Goal: Check status: Check status

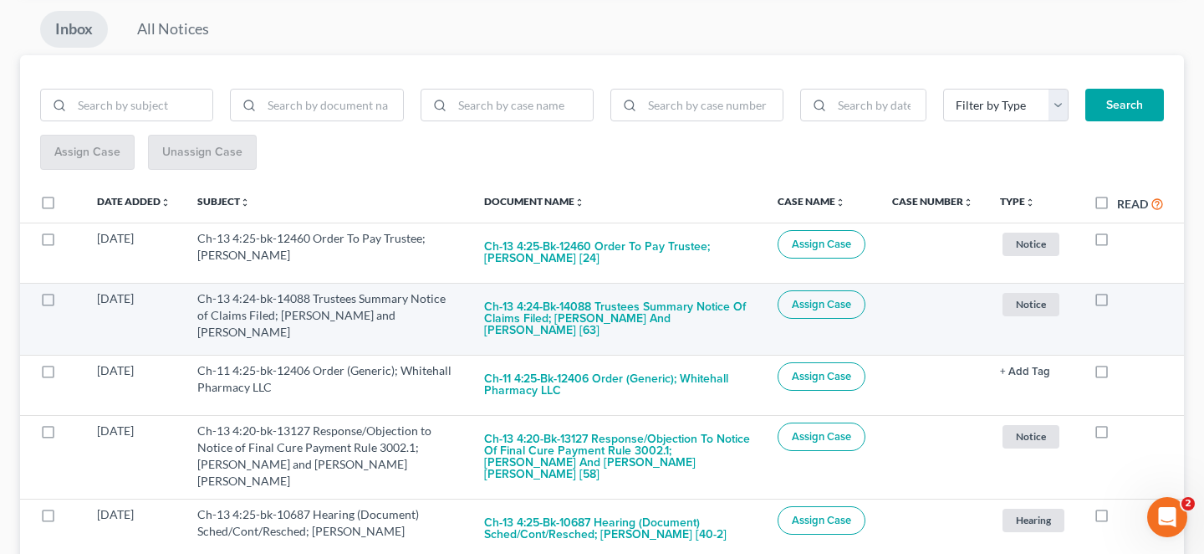
scroll to position [195, 0]
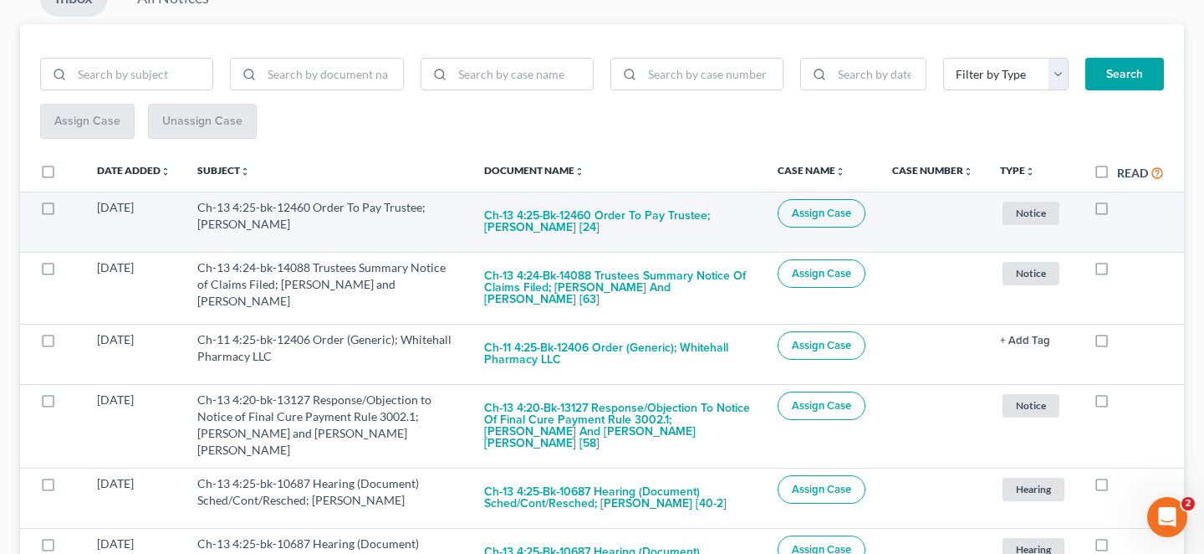
click at [1117, 212] on label at bounding box center [1117, 212] width 0 height 0
click at [1124, 199] on input "checkbox" at bounding box center [1129, 204] width 11 height 11
checkbox input "true"
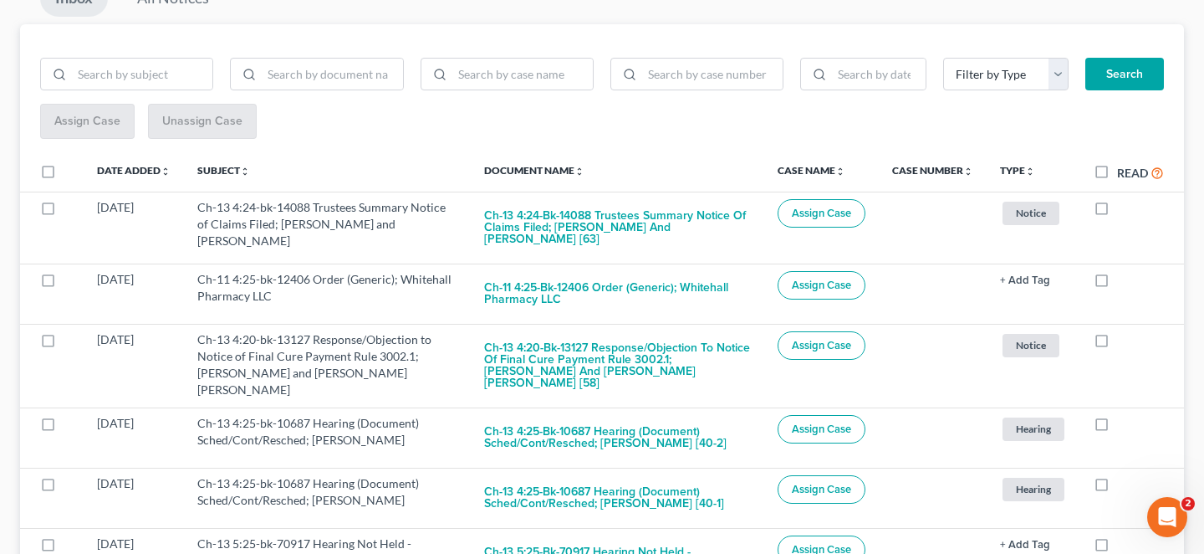
click at [1117, 212] on label at bounding box center [1117, 212] width 0 height 0
click at [1124, 199] on input "checkbox" at bounding box center [1129, 204] width 11 height 11
checkbox input "true"
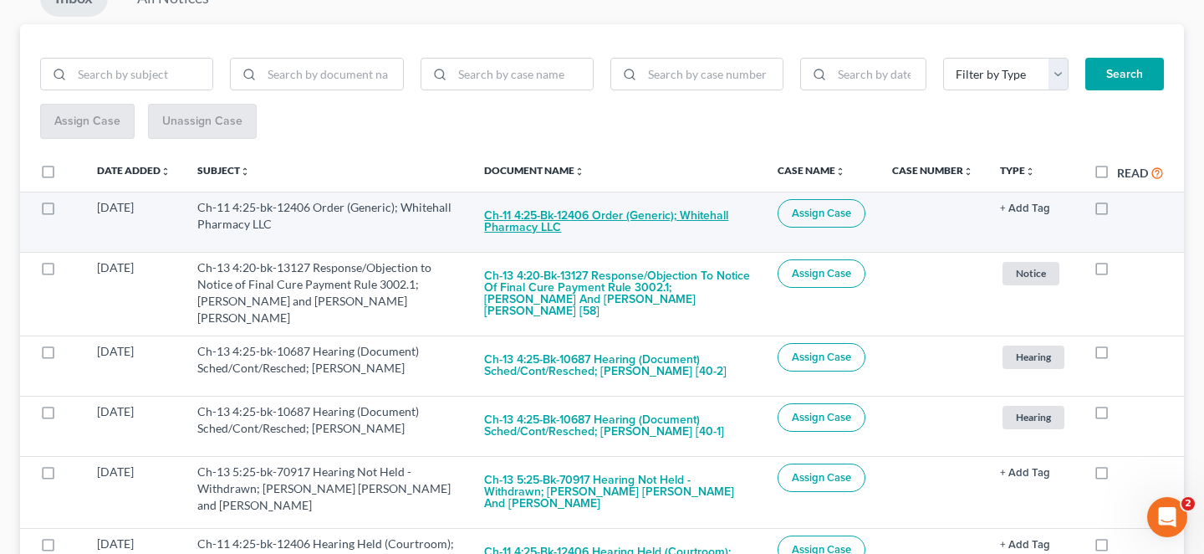
click at [587, 199] on button "Ch-11 4:25-bk-12406 Order (Generic); Whitehall Pharmacy LLC" at bounding box center [617, 221] width 267 height 45
checkbox input "true"
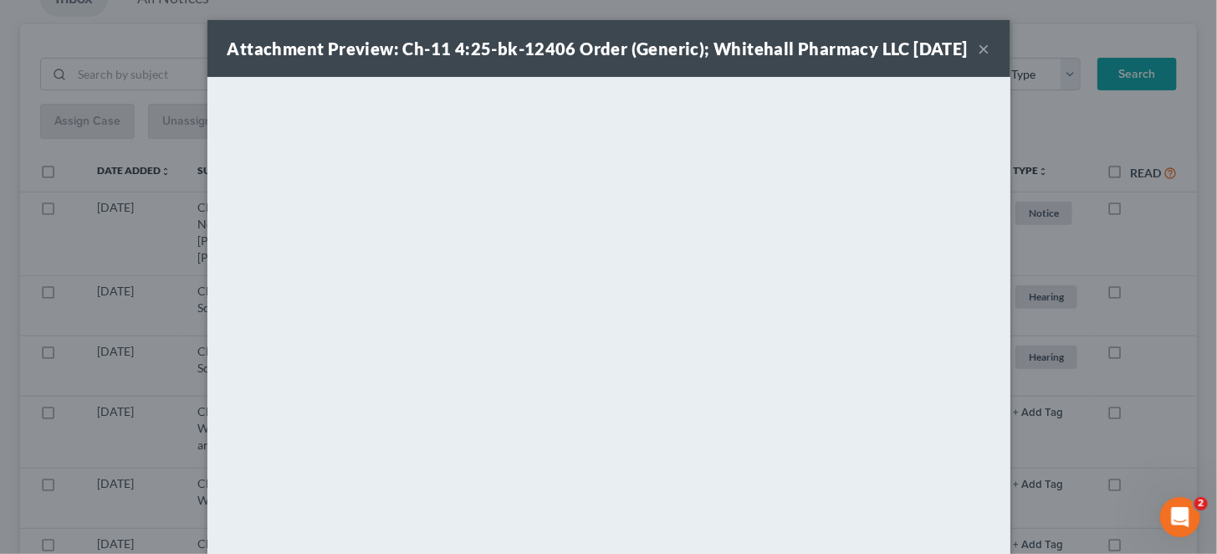
click at [979, 55] on button "×" at bounding box center [985, 48] width 12 height 20
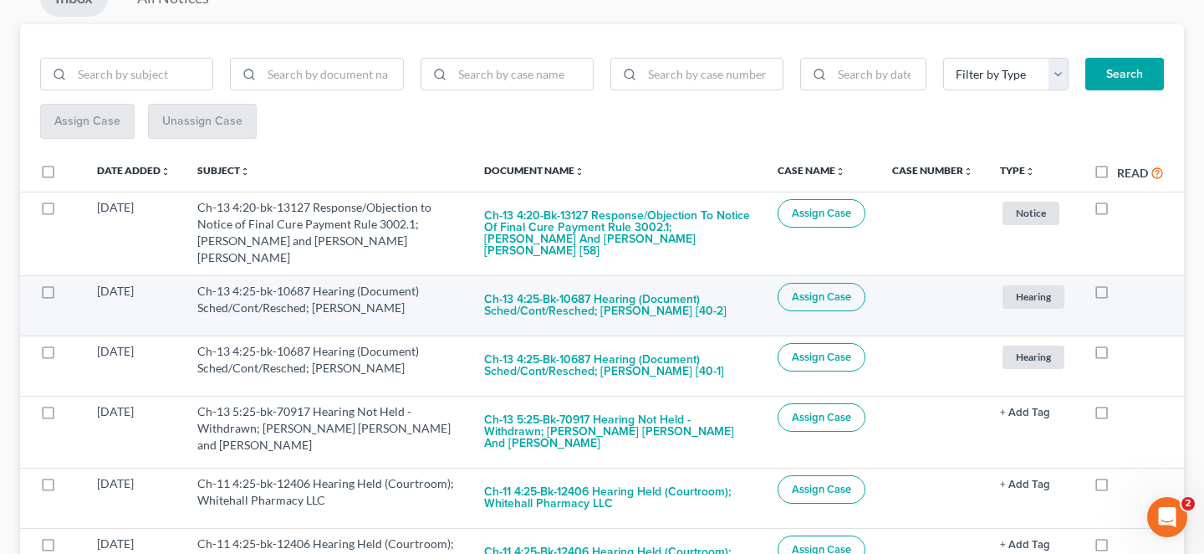
click at [1117, 295] on label at bounding box center [1117, 295] width 0 height 0
click at [1124, 283] on input "checkbox" at bounding box center [1129, 288] width 11 height 11
checkbox input "true"
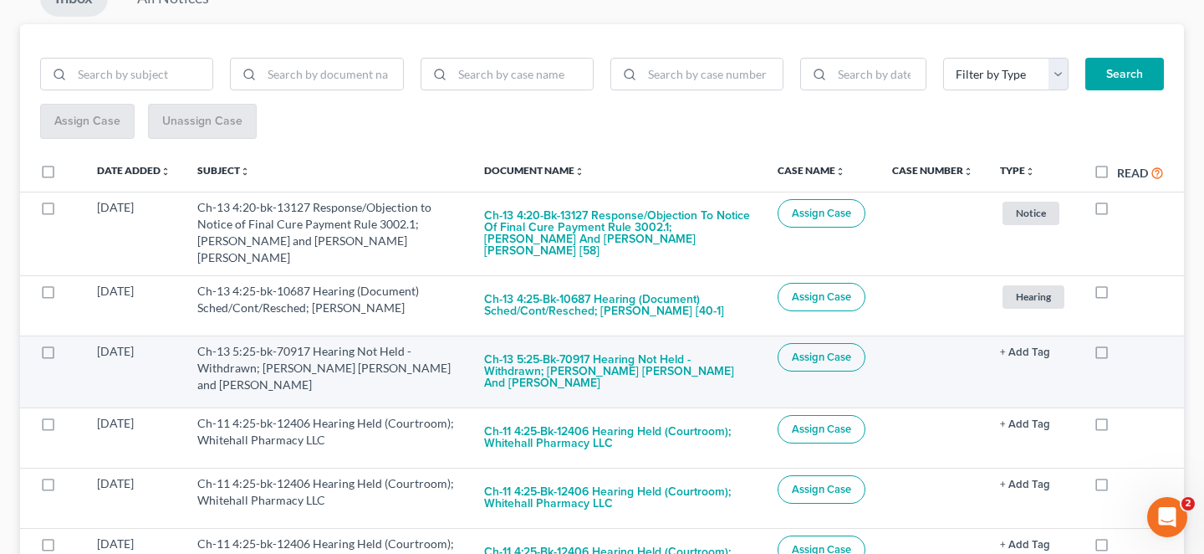
click at [1117, 355] on label at bounding box center [1117, 355] width 0 height 0
click at [1124, 343] on input "checkbox" at bounding box center [1129, 348] width 11 height 11
checkbox input "true"
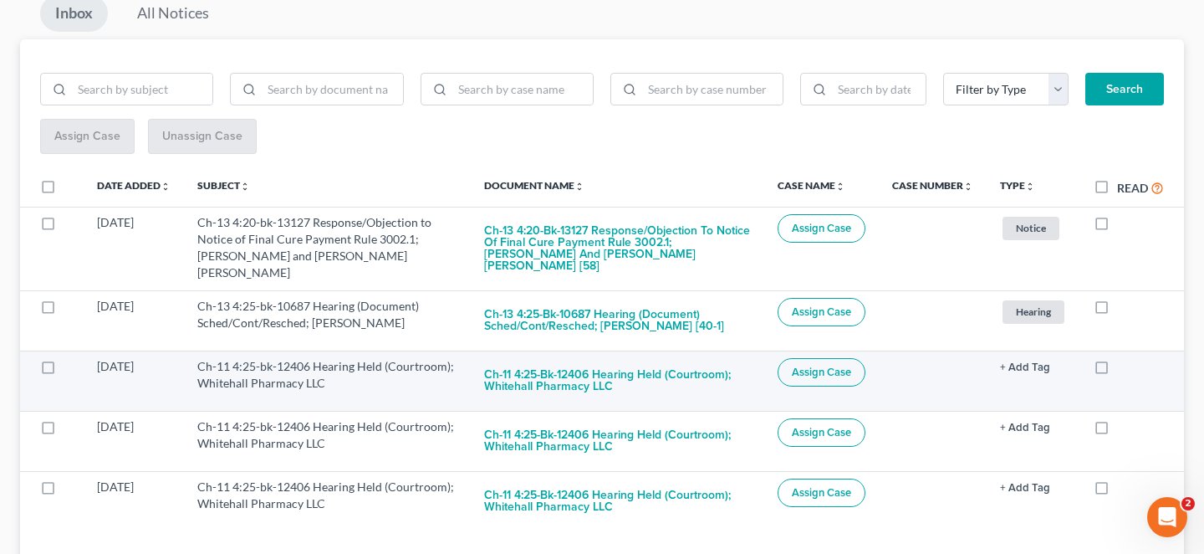
click at [1117, 371] on label at bounding box center [1117, 371] width 0 height 0
click at [1124, 358] on input "checkbox" at bounding box center [1129, 363] width 11 height 11
checkbox input "true"
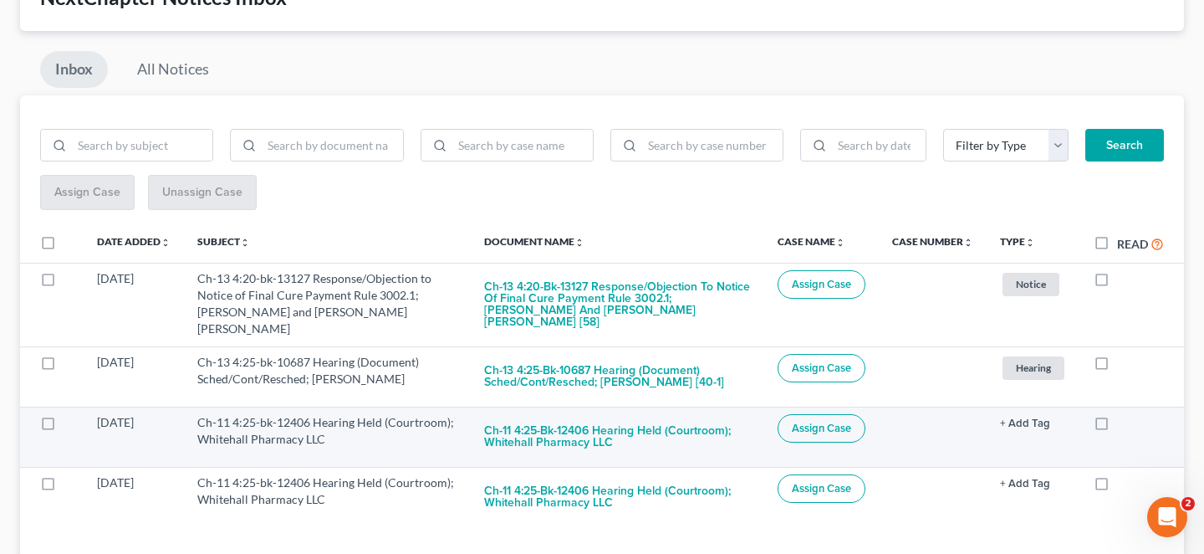
click at [1117, 427] on label at bounding box center [1117, 427] width 0 height 0
click at [1124, 414] on input "checkbox" at bounding box center [1129, 419] width 11 height 11
checkbox input "true"
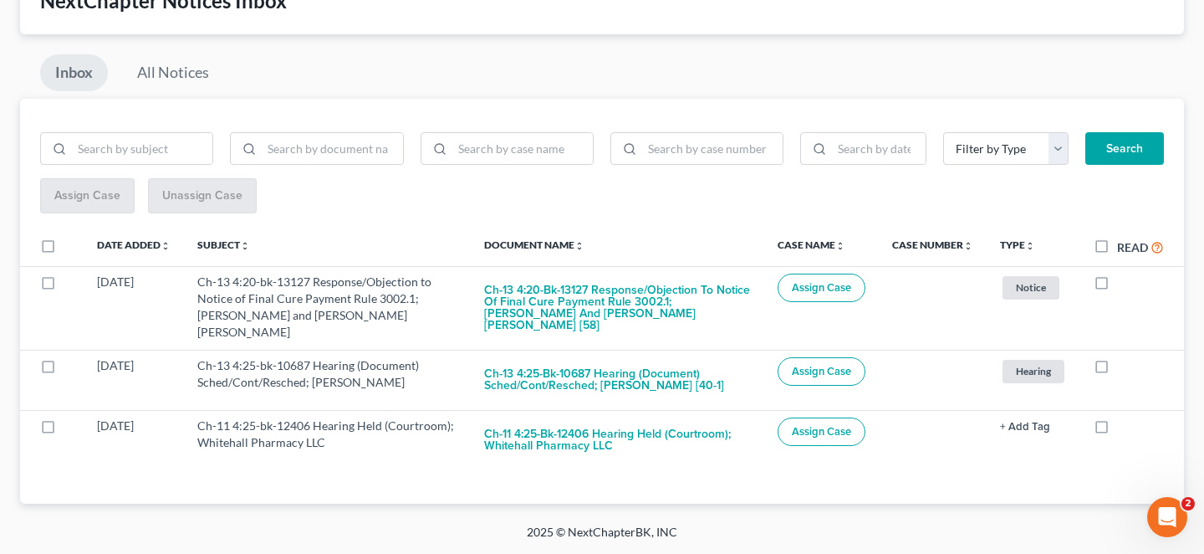
scroll to position [67, 0]
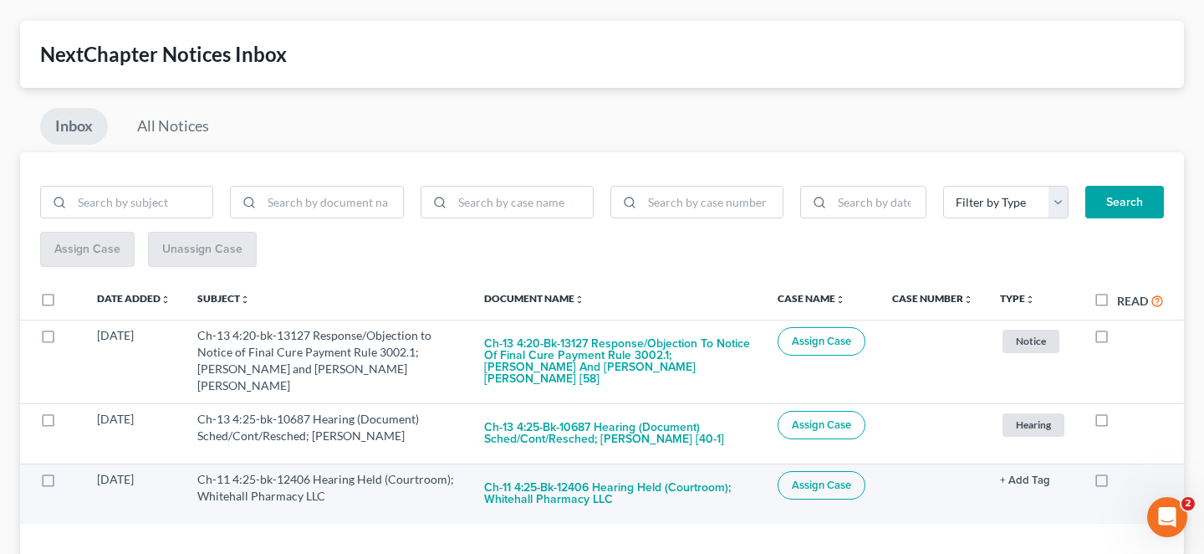
click at [1117, 483] on label at bounding box center [1117, 483] width 0 height 0
click at [1124, 471] on input "checkbox" at bounding box center [1129, 476] width 11 height 11
checkbox input "true"
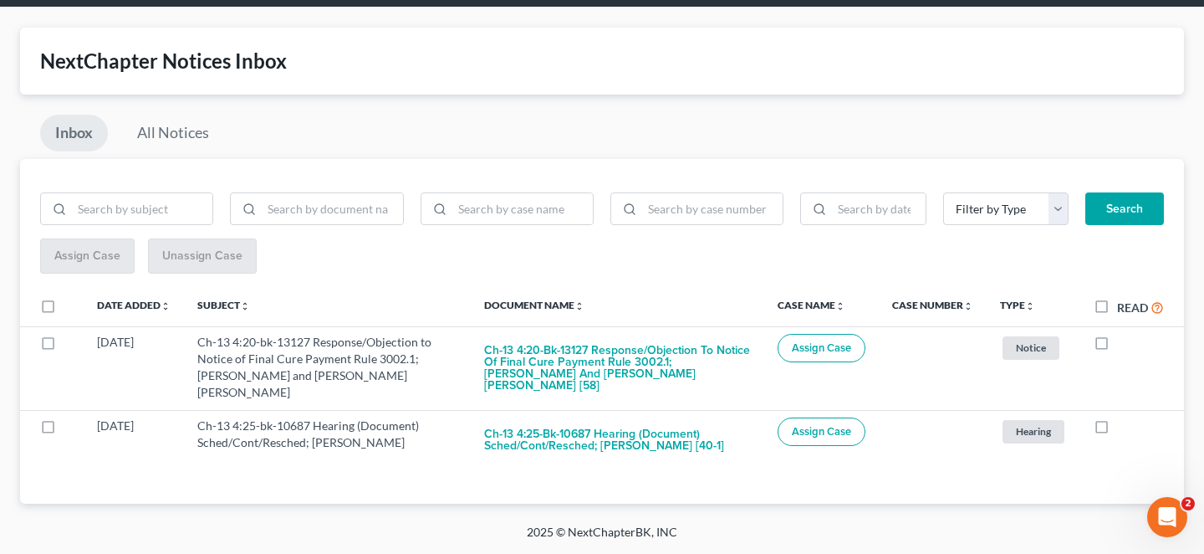
scroll to position [10, 0]
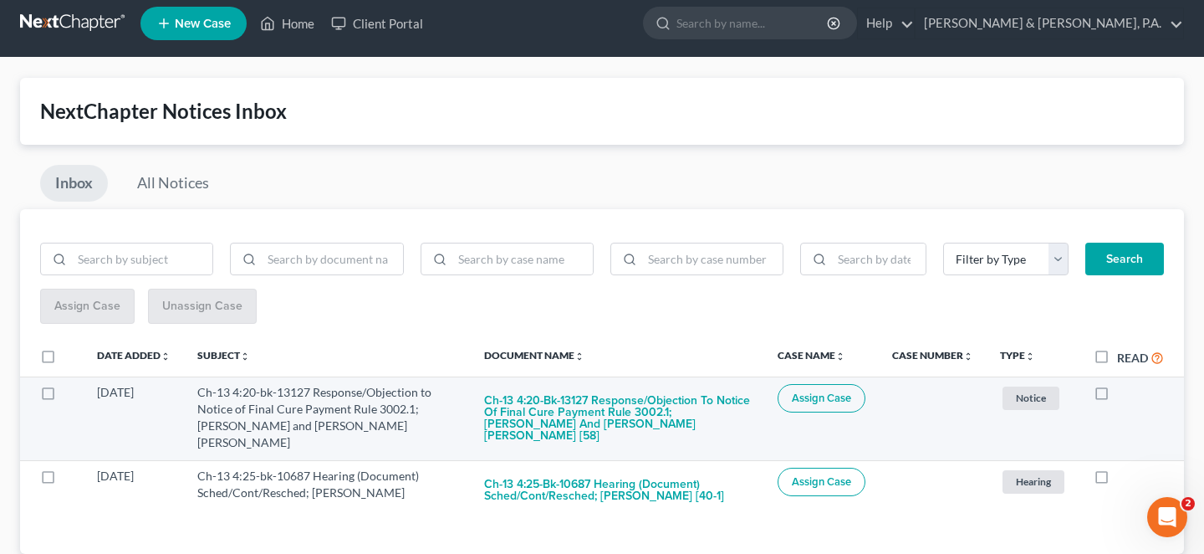
click at [1117, 396] on label at bounding box center [1117, 396] width 0 height 0
click at [1124, 384] on input "checkbox" at bounding box center [1129, 389] width 11 height 11
checkbox input "true"
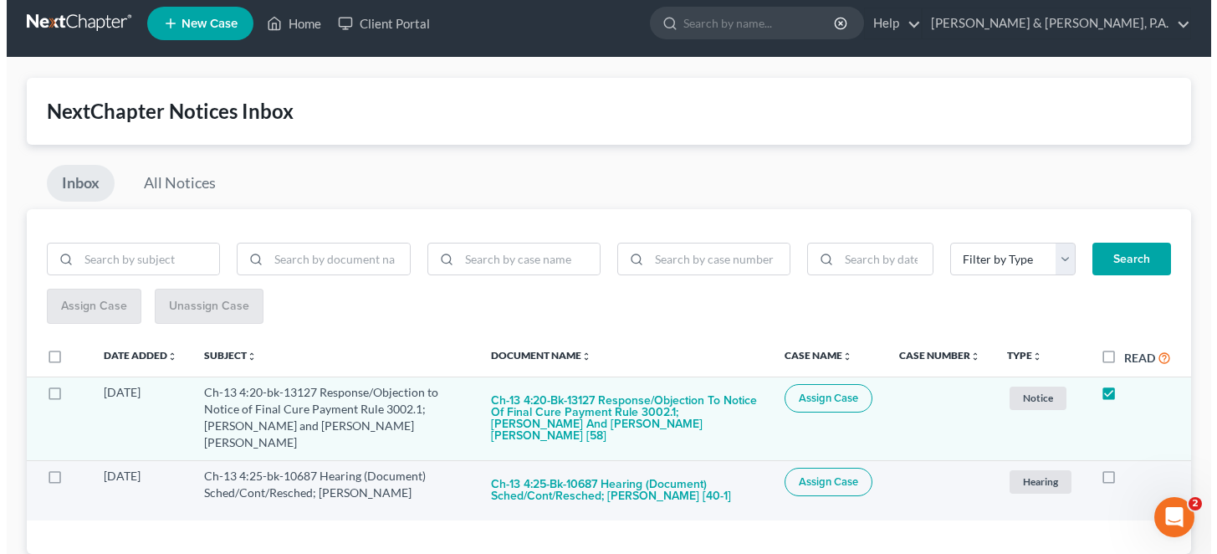
scroll to position [0, 0]
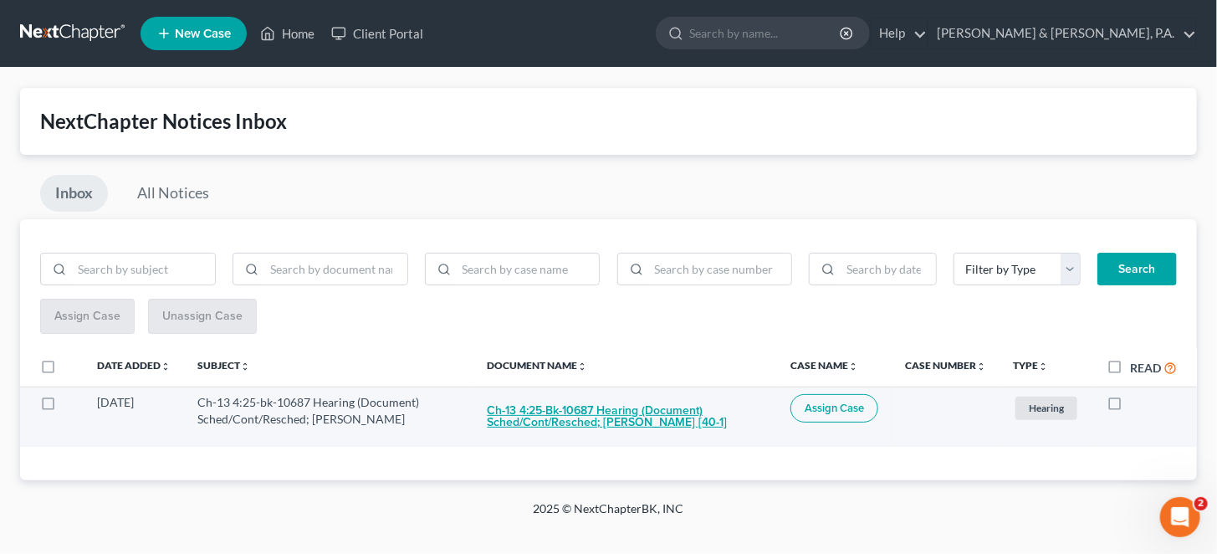
click at [633, 394] on button "Ch-13 4:25-bk-10687 Hearing (Document) Sched/Cont/Resched; Frederique C. Pennin…" at bounding box center [625, 416] width 277 height 45
checkbox input "true"
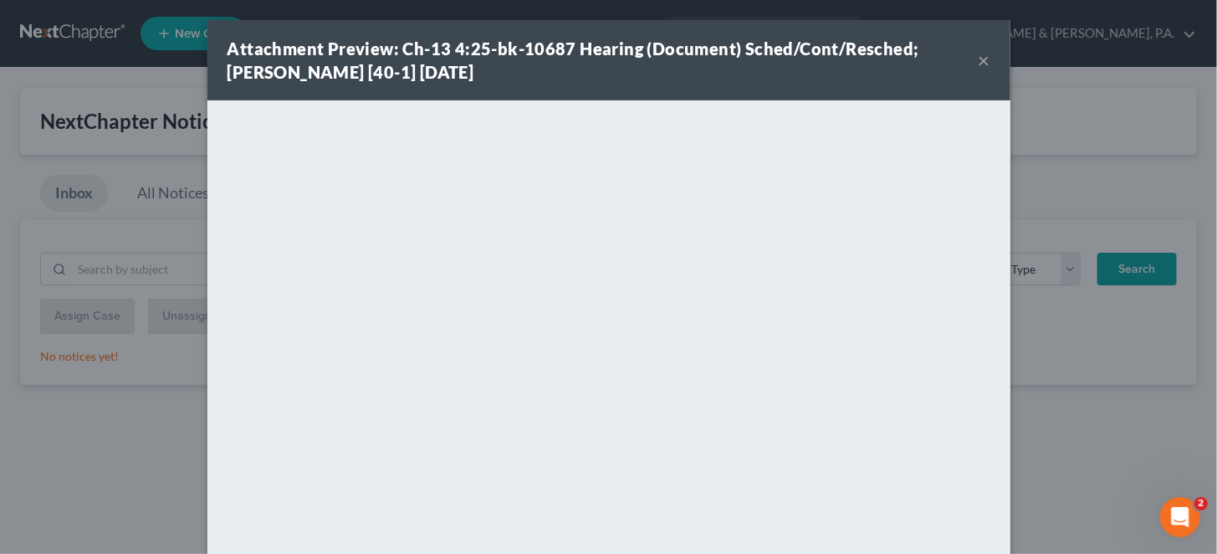
click at [946, 49] on div "Attachment Preview: Ch-13 4:25-bk-10687 Hearing (Document) Sched/Cont/Resched; …" at bounding box center [603, 60] width 751 height 47
click at [979, 51] on button "×" at bounding box center [985, 60] width 12 height 20
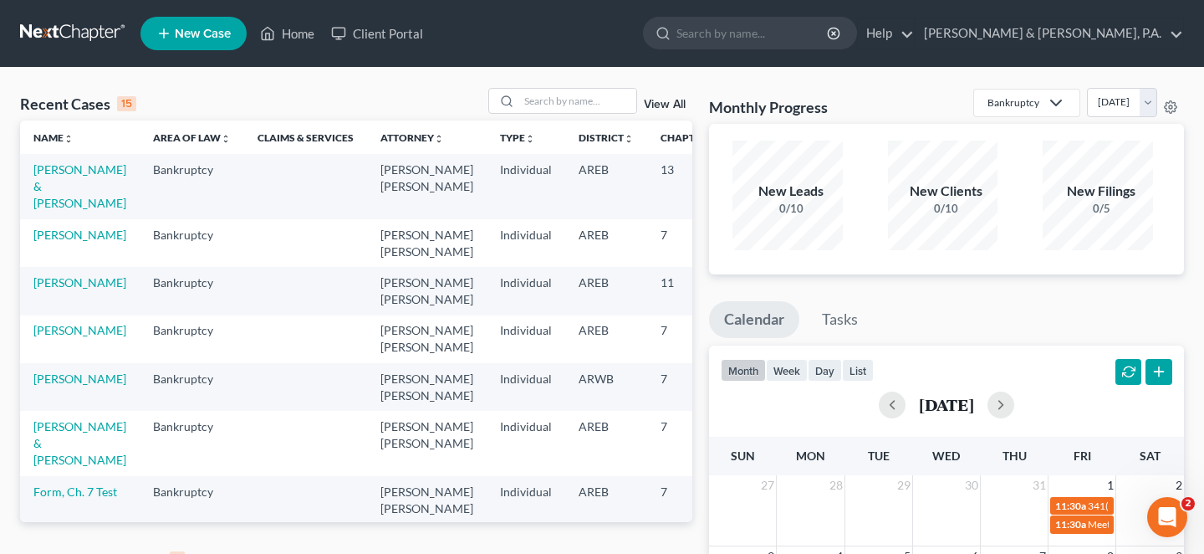
click at [674, 553] on link "View All" at bounding box center [665, 560] width 42 height 12
